Goal: Transaction & Acquisition: Purchase product/service

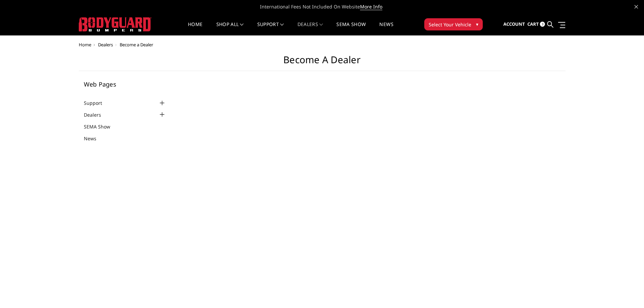
select select "US"
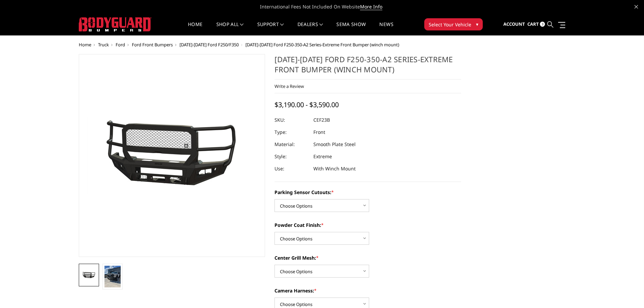
click at [552, 22] on icon at bounding box center [550, 24] width 6 height 6
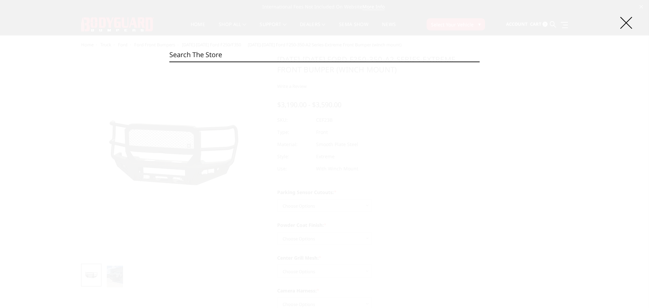
click at [322, 57] on input "Search" at bounding box center [324, 55] width 310 height 14
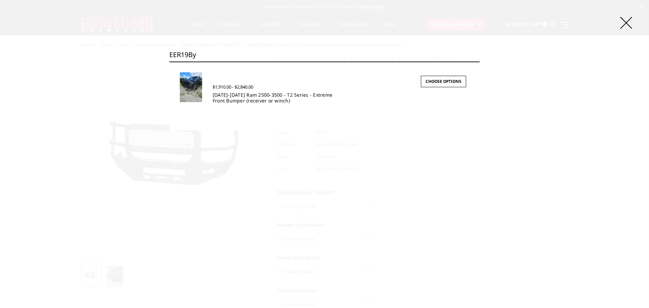
type input "EER19By"
click at [242, 96] on link "2019-2025 Ram 2500-3500 - T2 Series - Extreme Front Bumper (receiver or winch)" at bounding box center [272, 98] width 120 height 12
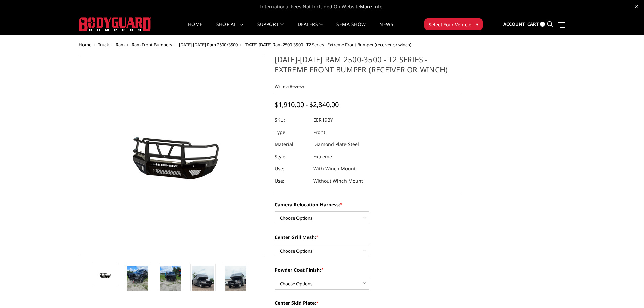
click at [153, 44] on span "Ram Front Bumpers" at bounding box center [151, 45] width 41 height 6
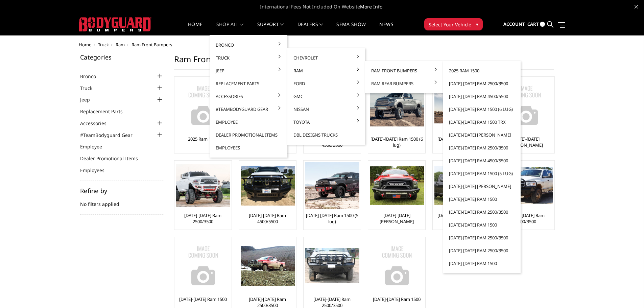
click at [474, 83] on link "[DATE]-[DATE] Ram 2500/3500" at bounding box center [481, 83] width 72 height 13
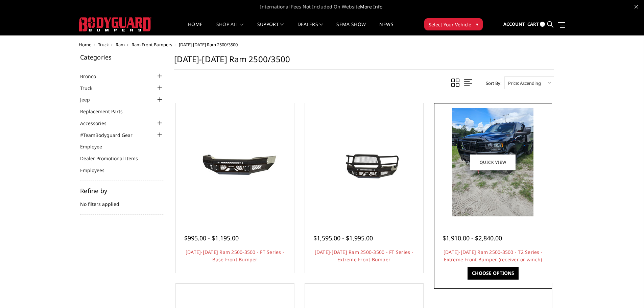
click at [489, 182] on img at bounding box center [492, 162] width 81 height 108
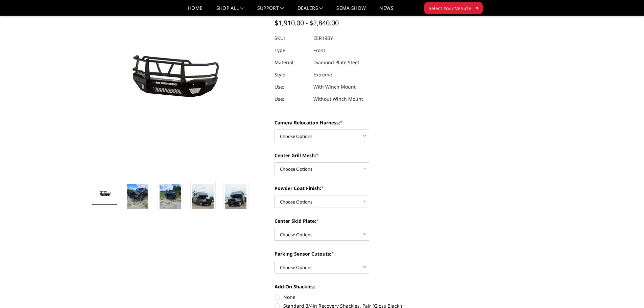
scroll to position [68, 0]
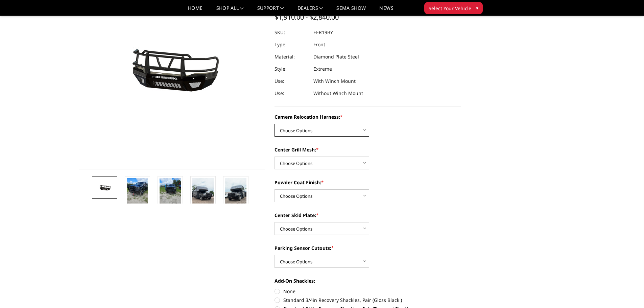
click at [343, 129] on select "Choose Options Without camera harness With camera harness" at bounding box center [321, 130] width 95 height 13
click at [397, 141] on div "Camera Relocation Harness: * Choose Options Without camera harness With camera …" at bounding box center [367, 290] width 186 height 354
click at [350, 197] on select "Choose Options Textured Black Powder Coat Gloss Black Powder Coat Bare Metal" at bounding box center [321, 195] width 95 height 13
click at [410, 237] on div "Camera Relocation Harness: * Choose Options Without camera harness With camera …" at bounding box center [367, 290] width 186 height 354
click at [348, 261] on select "Choose Options Yes - With Parking Sensor Cutouts" at bounding box center [321, 261] width 95 height 13
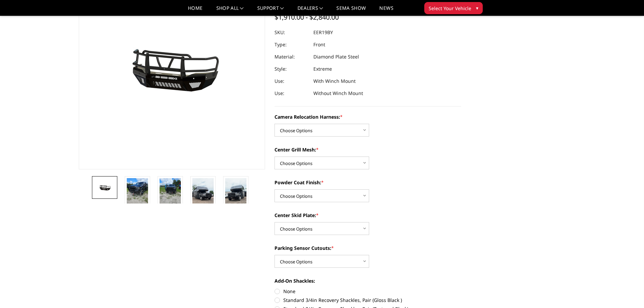
click at [404, 245] on label "Parking Sensor Cutouts: *" at bounding box center [367, 247] width 186 height 7
click at [369, 255] on select "Choose Options Yes - With Parking Sensor Cutouts" at bounding box center [321, 261] width 95 height 13
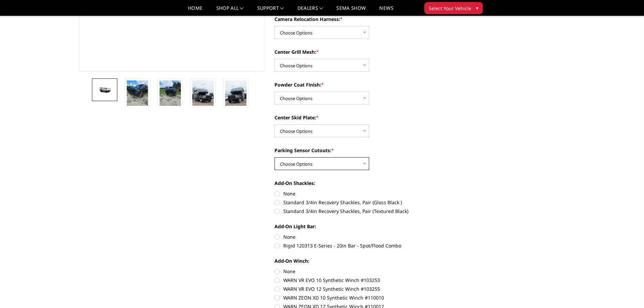
scroll to position [169, 0]
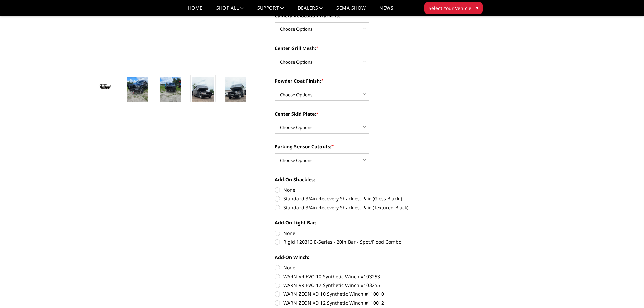
click at [278, 189] on label "None" at bounding box center [367, 189] width 186 height 7
click at [275, 186] on input "None" at bounding box center [274, 186] width 0 height 0
radio input "true"
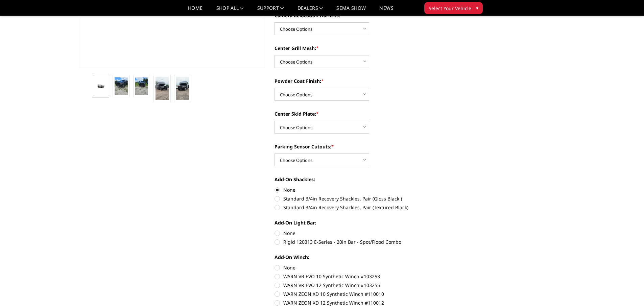
click at [277, 233] on label "None" at bounding box center [367, 232] width 186 height 7
click at [275, 230] on input "None" at bounding box center [274, 229] width 0 height 0
radio input "true"
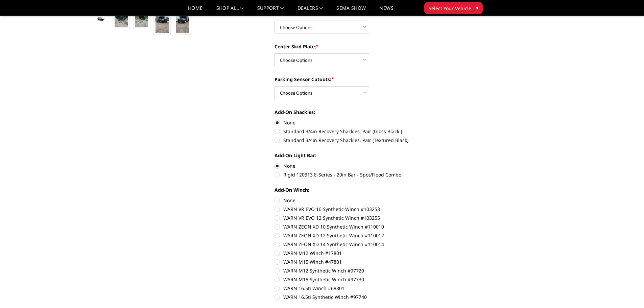
scroll to position [236, 0]
click at [277, 201] on label "None" at bounding box center [367, 199] width 186 height 7
click at [275, 197] on input "None" at bounding box center [274, 196] width 0 height 0
radio input "true"
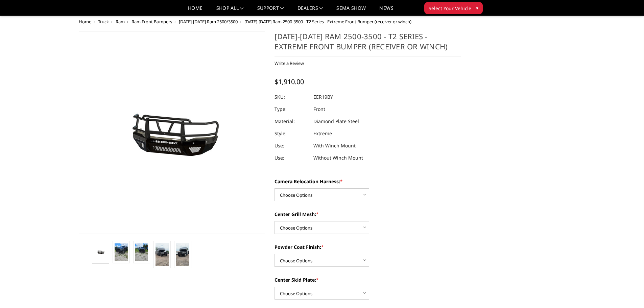
scroll to position [0, 0]
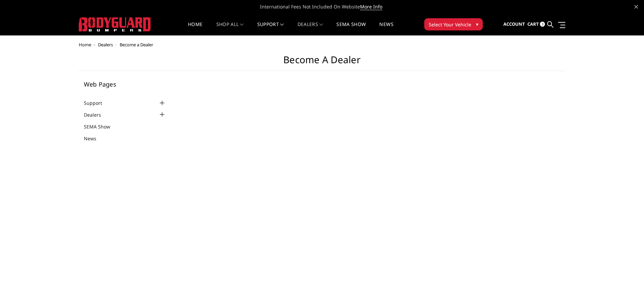
select select "US"
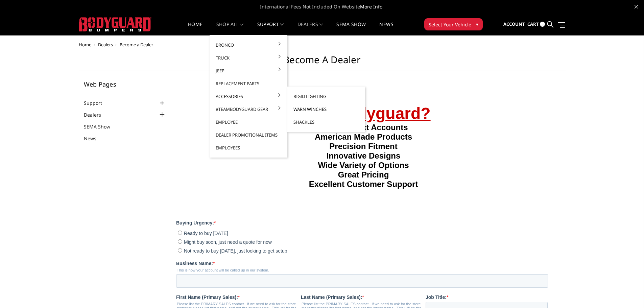
click at [313, 107] on link "Warn Winches" at bounding box center [326, 109] width 72 height 13
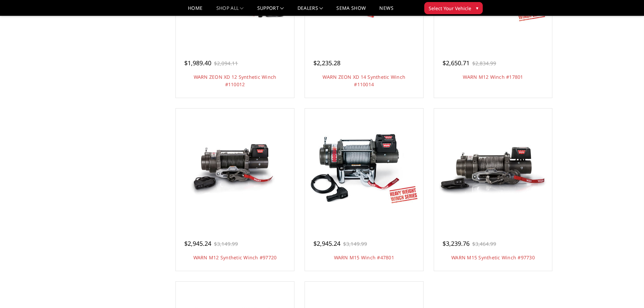
scroll to position [372, 0]
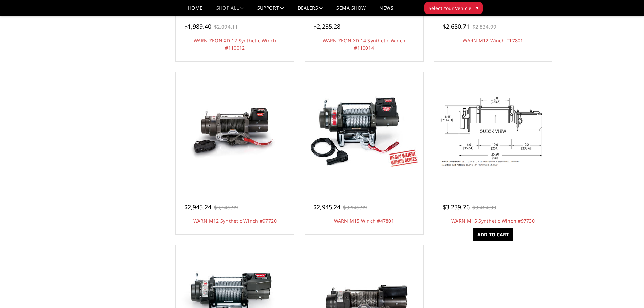
click at [478, 158] on img at bounding box center [492, 131] width 108 height 71
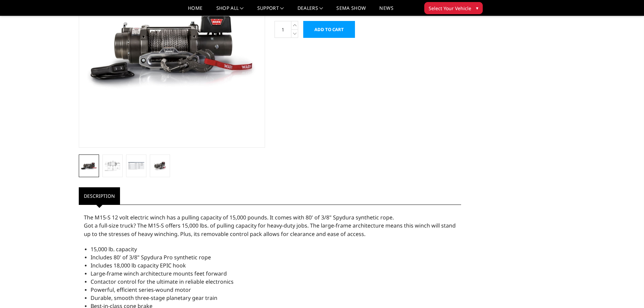
scroll to position [135, 0]
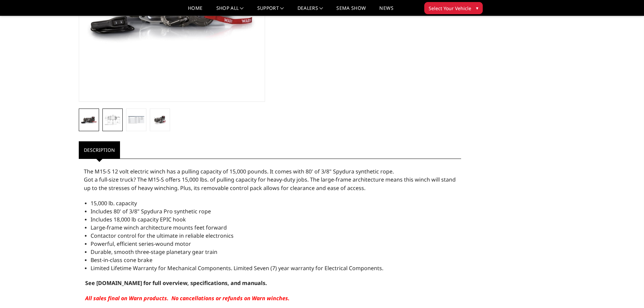
click at [112, 125] on link at bounding box center [112, 119] width 20 height 23
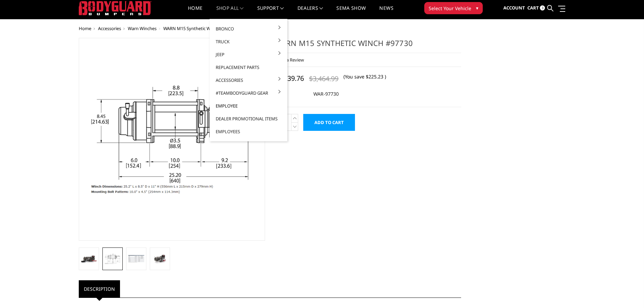
scroll to position [0, 0]
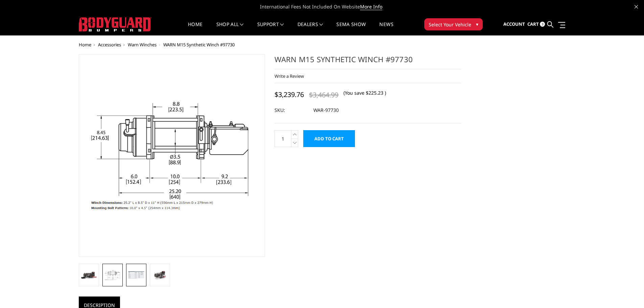
click at [133, 273] on img at bounding box center [136, 275] width 16 height 8
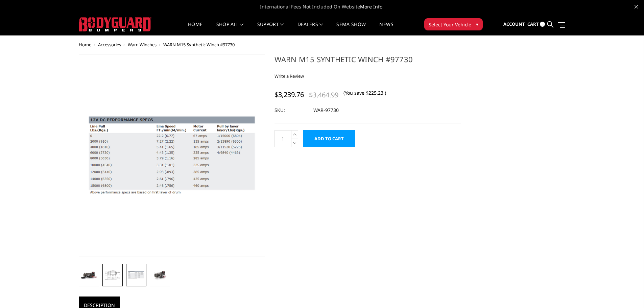
click at [112, 275] on img at bounding box center [112, 275] width 16 height 11
